Goal: Ask a question

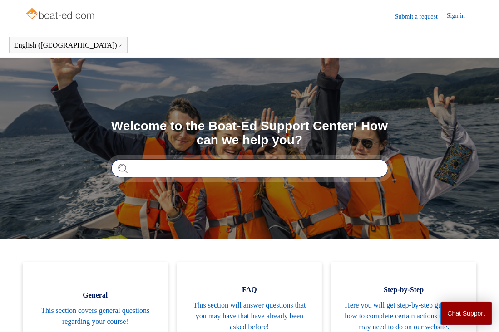
click at [160, 170] on input "Search" at bounding box center [249, 168] width 277 height 18
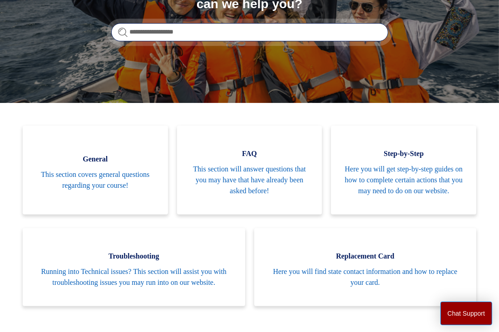
scroll to position [137, 0]
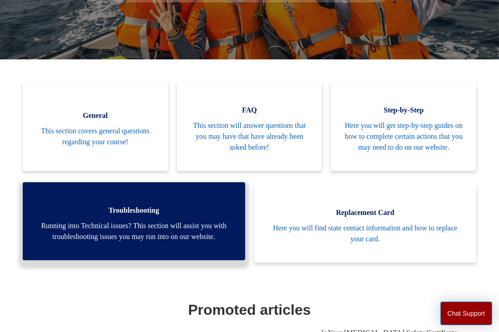
type input "**********"
click at [166, 221] on span "Running into Technical issues? This section will assist you with troubleshootin…" at bounding box center [133, 232] width 195 height 22
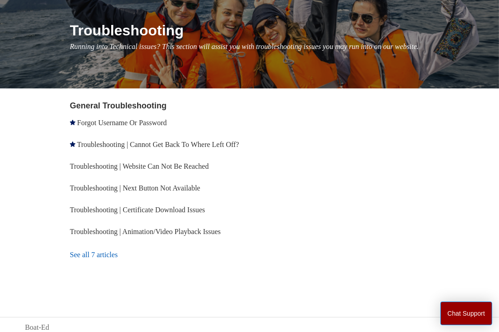
scroll to position [115, 0]
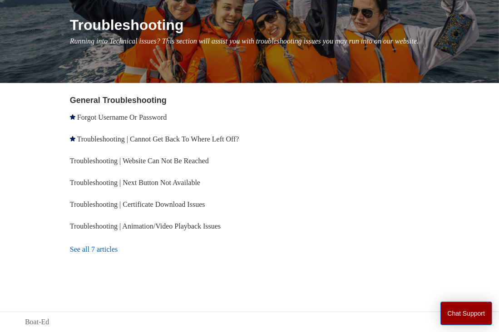
click at [200, 186] on link "Troubleshooting | Next Button Not Available" at bounding box center [135, 183] width 130 height 8
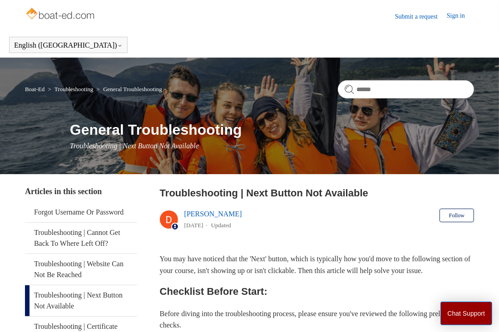
click at [457, 15] on link "Sign in" at bounding box center [460, 16] width 27 height 11
